Goal: Book appointment/travel/reservation

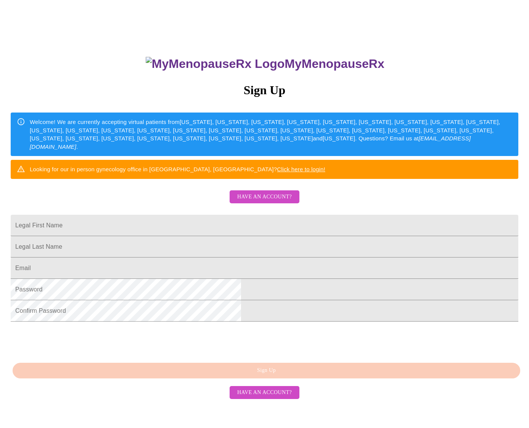
scroll to position [69, 0]
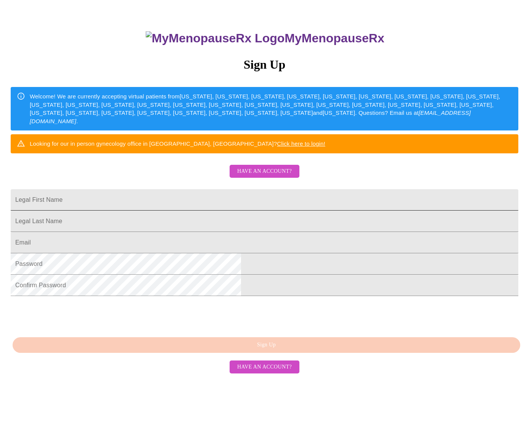
click at [182, 211] on input "Legal First Name" at bounding box center [265, 199] width 508 height 21
type input "Rasheia"
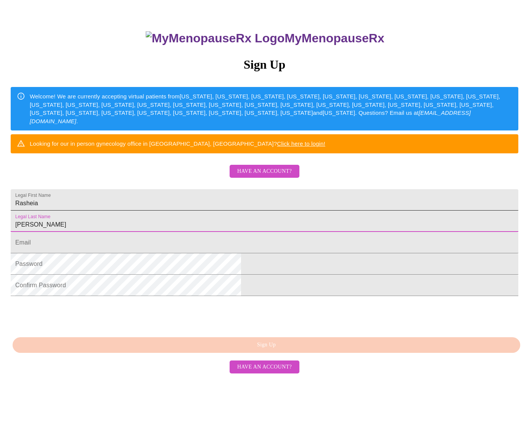
type input "Collins"
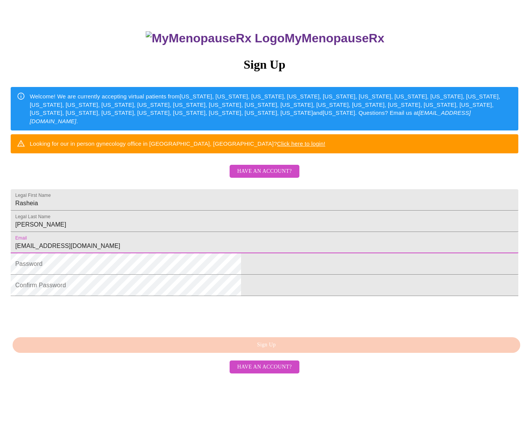
type input "rasheiacollins@gmail.com"
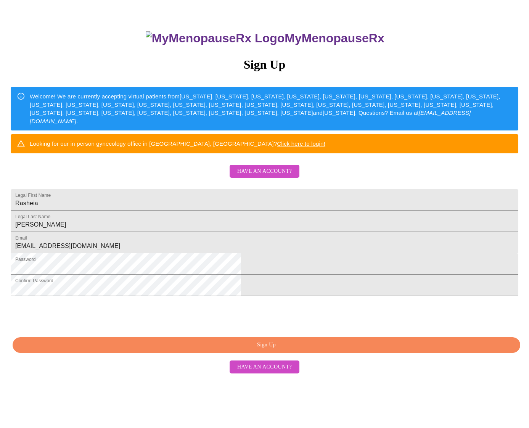
click at [266, 350] on span "Sign Up" at bounding box center [266, 345] width 490 height 10
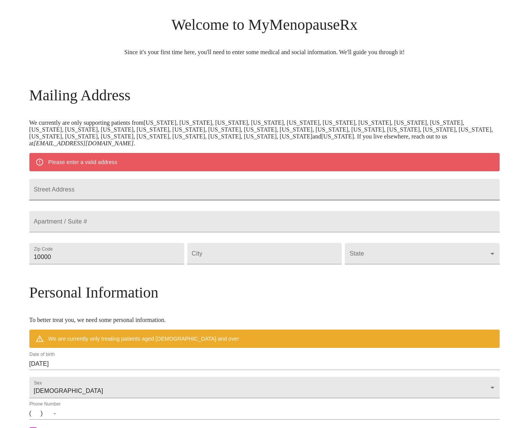
click at [135, 200] on input "Street Address" at bounding box center [264, 189] width 471 height 21
type input "8017 Ambiance Way"
type input "75024"
click at [221, 264] on input "Street Address" at bounding box center [264, 253] width 155 height 21
type input "p"
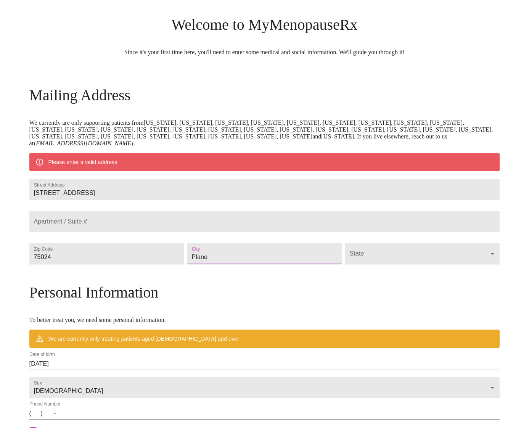
type input "Plano"
click at [350, 277] on body "MyMenopauseRx Welcome to MyMenopauseRx Since it's your first time here, you'll …" at bounding box center [264, 264] width 523 height 602
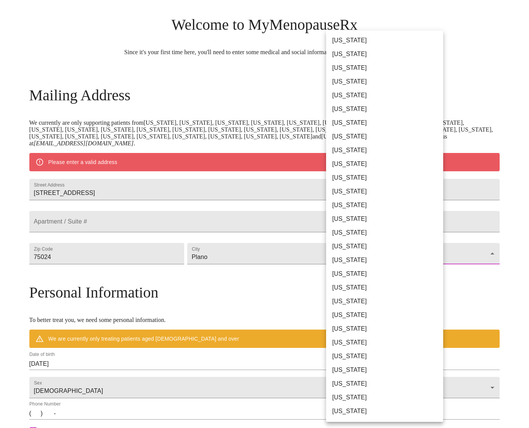
scroll to position [301, 0]
click at [349, 313] on li "Texas" at bounding box center [384, 316] width 117 height 14
type input "Texas"
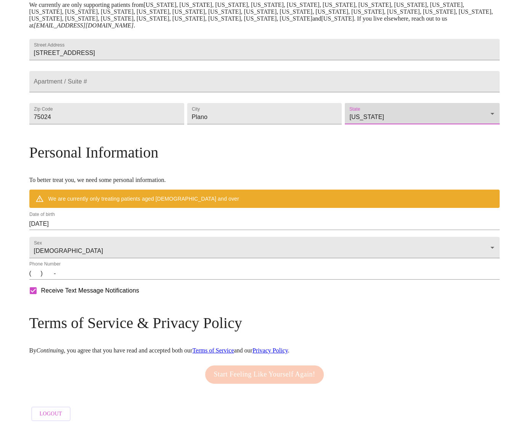
scroll to position [182, 0]
click at [93, 219] on input "08/11/2025" at bounding box center [264, 224] width 471 height 12
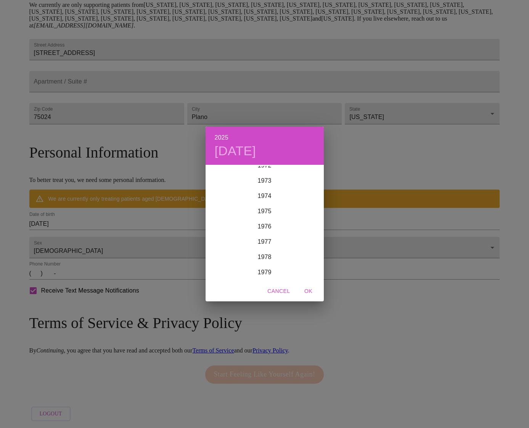
scroll to position [1087, 0]
click at [266, 199] on div "1972" at bounding box center [265, 200] width 118 height 15
click at [227, 262] on div "Oct" at bounding box center [225, 266] width 39 height 29
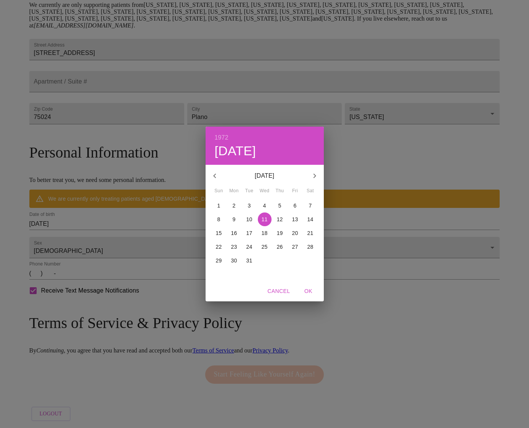
click at [233, 205] on p "2" at bounding box center [234, 206] width 3 height 8
click at [308, 292] on span "OK" at bounding box center [309, 292] width 18 height 10
type input "10/02/1972"
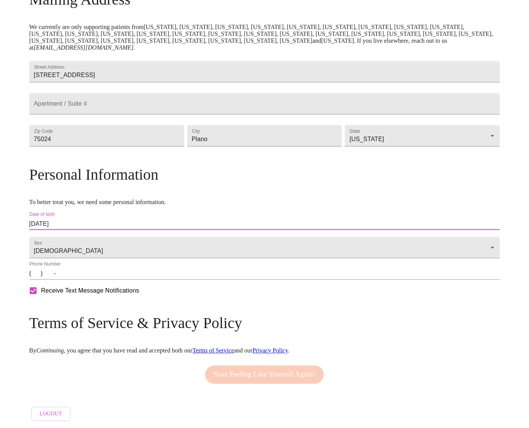
scroll to position [159, 0]
click at [90, 273] on input "(   )    -" at bounding box center [264, 273] width 471 height 12
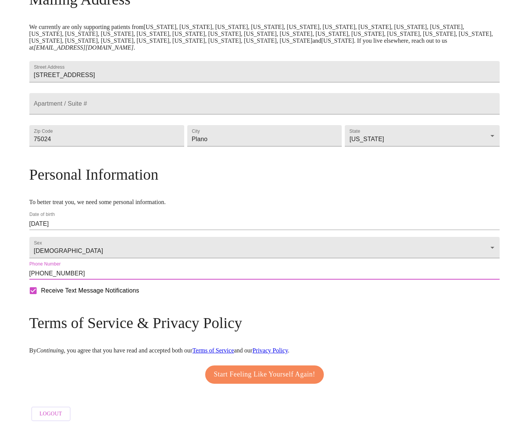
type input "(602) 354-6722"
click at [235, 369] on span "Start Feeling Like Yourself Again!" at bounding box center [264, 375] width 101 height 12
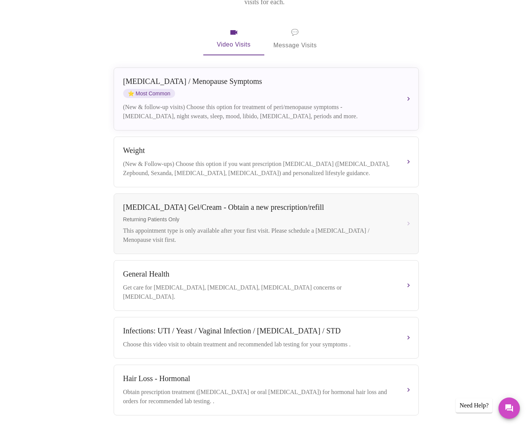
scroll to position [135, 0]
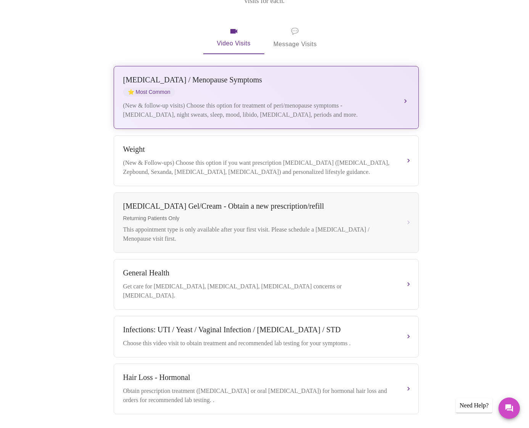
click at [275, 101] on div "(New & follow-up visits) Choose this option for treatment of peri/menopause sym…" at bounding box center [258, 110] width 271 height 18
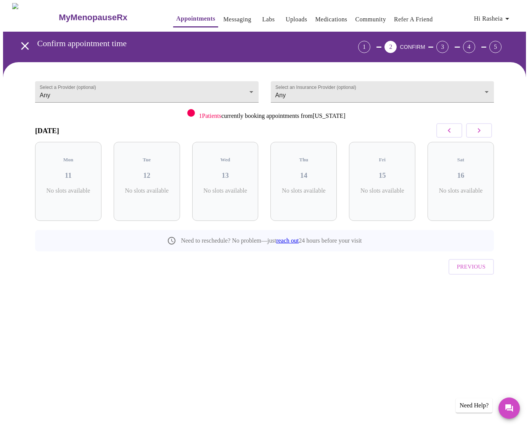
scroll to position [0, 0]
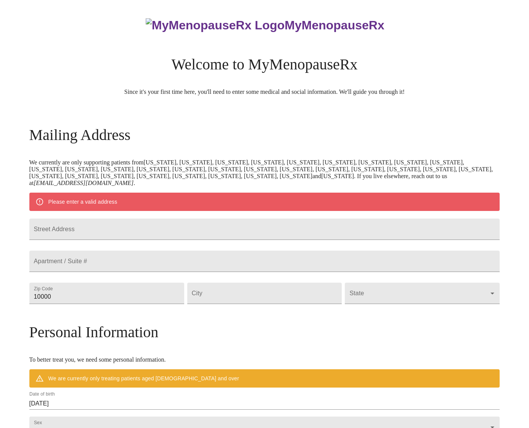
scroll to position [157, 0]
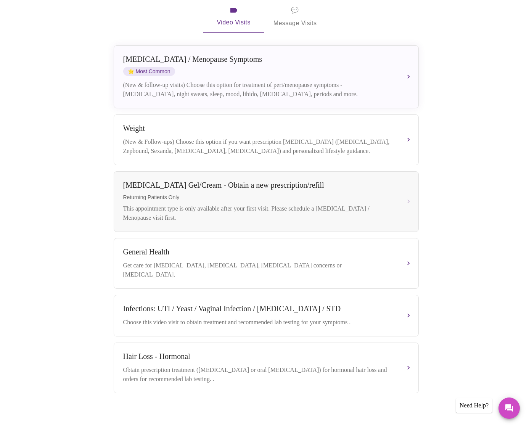
scroll to position [157, 0]
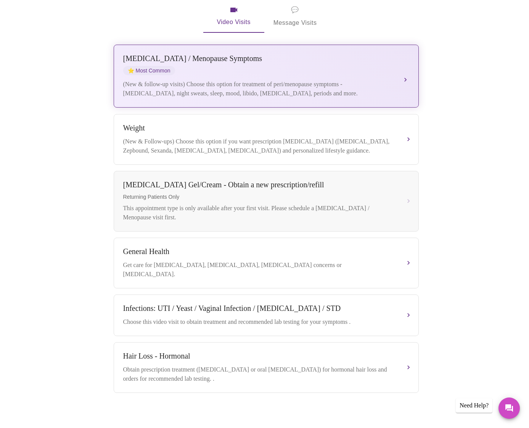
click at [310, 80] on div "(New & follow-up visits) Choose this option for treatment of peri/menopause sym…" at bounding box center [258, 89] width 271 height 18
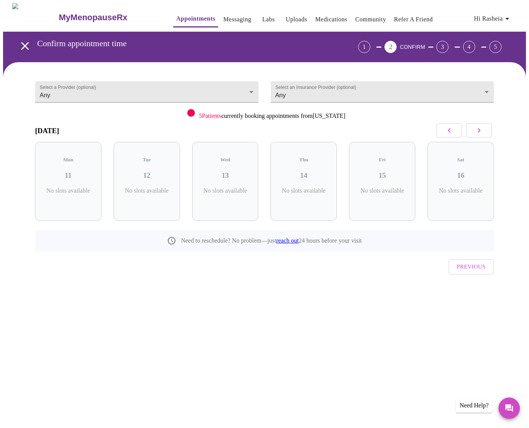
scroll to position [0, 0]
click at [481, 132] on icon "button" at bounding box center [479, 130] width 3 height 5
click at [379, 174] on div "Wed 20 4 Slots Left ( 15 Total)" at bounding box center [382, 181] width 66 height 79
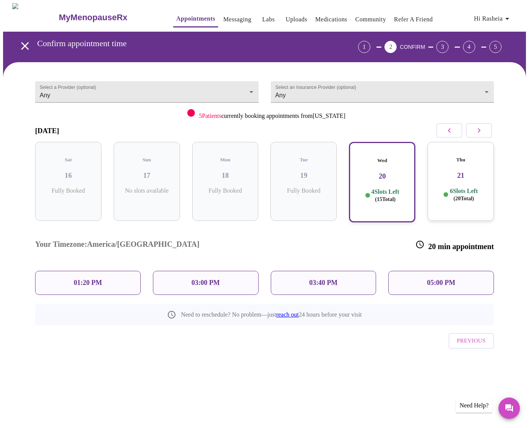
click at [335, 279] on p "03:40 PM" at bounding box center [323, 283] width 28 height 8
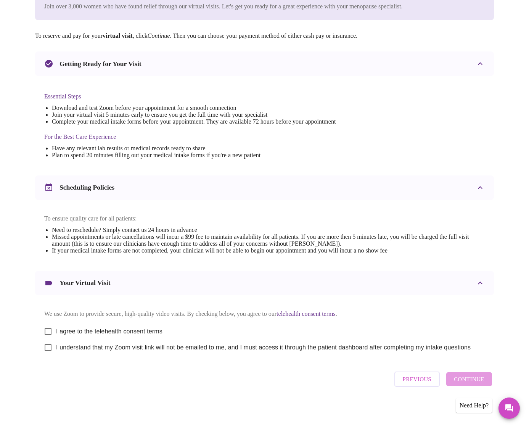
scroll to position [125, 0]
click at [44, 332] on input "I agree to the telehealth consent terms" at bounding box center [48, 332] width 16 height 16
checkbox input "true"
click at [45, 348] on input "I understand that my Zoom visit link will not be emailed to me, and I must acce…" at bounding box center [48, 348] width 16 height 16
checkbox input "true"
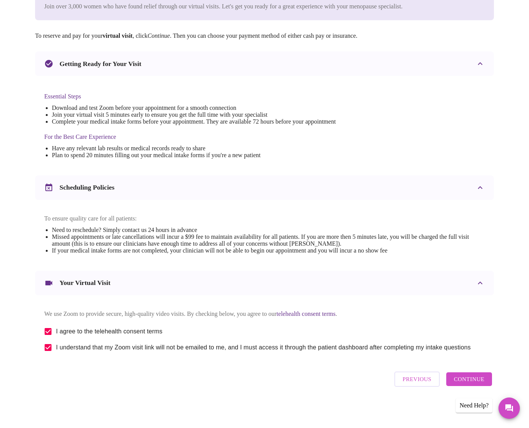
click at [475, 382] on span "Continue" at bounding box center [469, 379] width 31 height 10
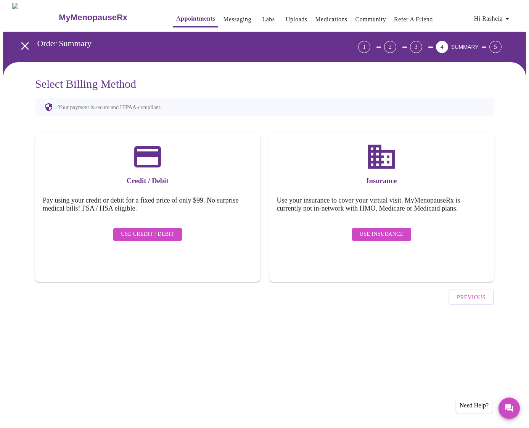
click at [380, 230] on span "Use Insurance" at bounding box center [382, 235] width 44 height 10
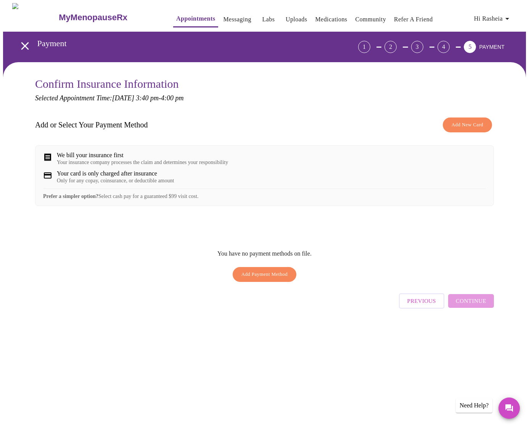
click at [204, 200] on div "Prefer a simpler option? Select cash pay for a guaranteed $99 visit cost." at bounding box center [264, 193] width 443 height 11
click at [106, 176] on div "Your card is only charged after insurance" at bounding box center [115, 173] width 117 height 7
click at [85, 155] on div "We bill your insurance first" at bounding box center [142, 155] width 171 height 7
click at [490, 306] on div "Previous Continue" at bounding box center [446, 299] width 95 height 27
